Goal: Transaction & Acquisition: Subscribe to service/newsletter

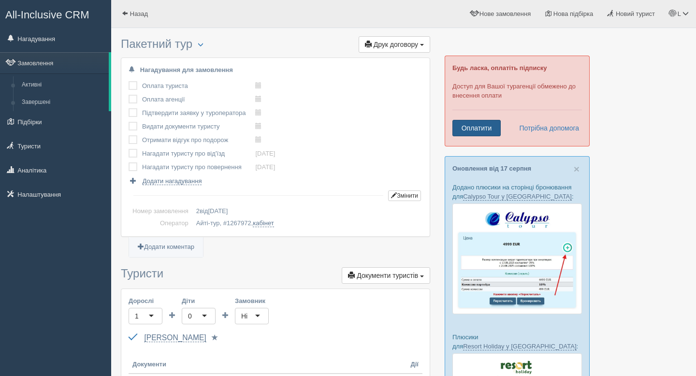
click at [486, 129] on link "Оплатити" at bounding box center [476, 128] width 48 height 16
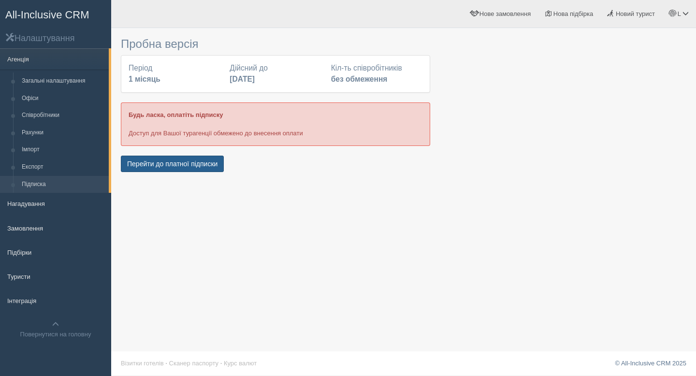
click at [179, 165] on button "Перейти до платної підписки" at bounding box center [172, 164] width 103 height 16
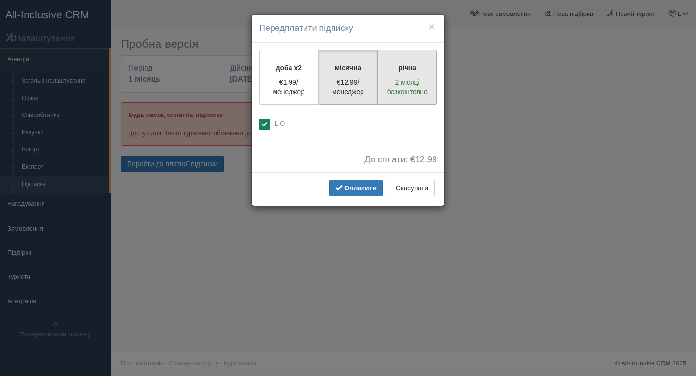
click at [408, 83] on p "2 місяці безкоштовно" at bounding box center [407, 86] width 47 height 19
radio input "true"
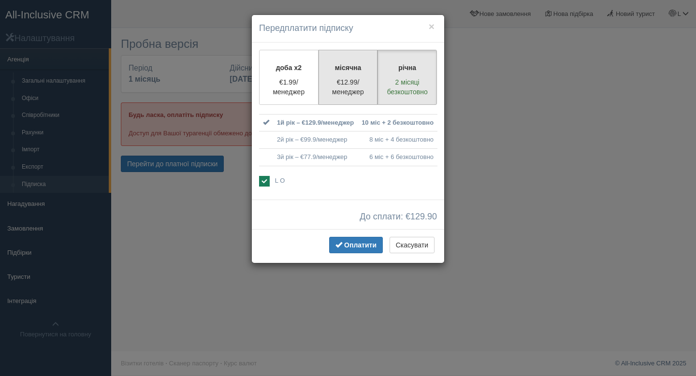
click at [344, 81] on p "€12.99/менеджер" at bounding box center [348, 86] width 47 height 19
radio input "true"
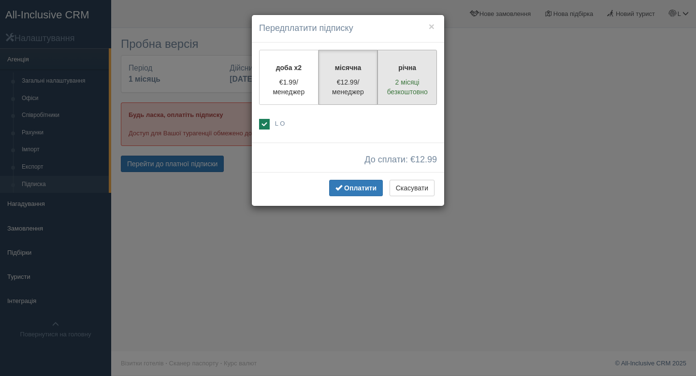
click at [399, 80] on p "2 місяці безкоштовно" at bounding box center [407, 86] width 47 height 19
radio input "true"
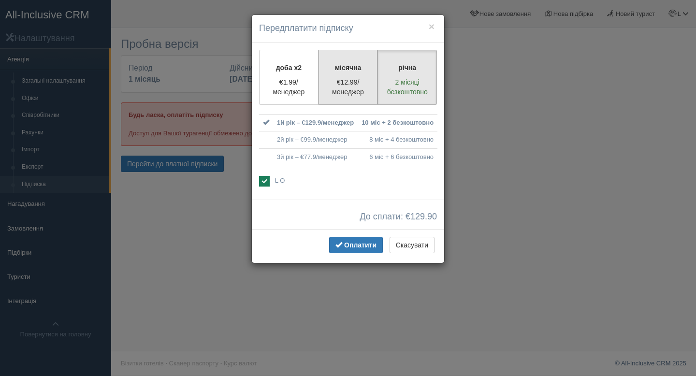
click at [341, 90] on p "€12.99/менеджер" at bounding box center [348, 86] width 47 height 19
radio input "true"
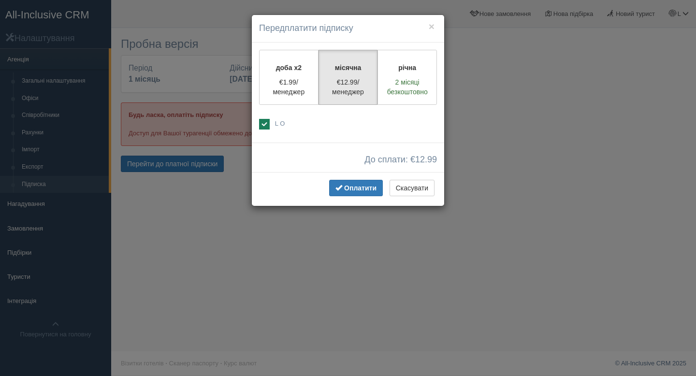
click at [431, 35] on div "× Передплатити підписку" at bounding box center [348, 29] width 192 height 28
click at [432, 25] on button "×" at bounding box center [432, 26] width 6 height 10
